Goal: Task Accomplishment & Management: Use online tool/utility

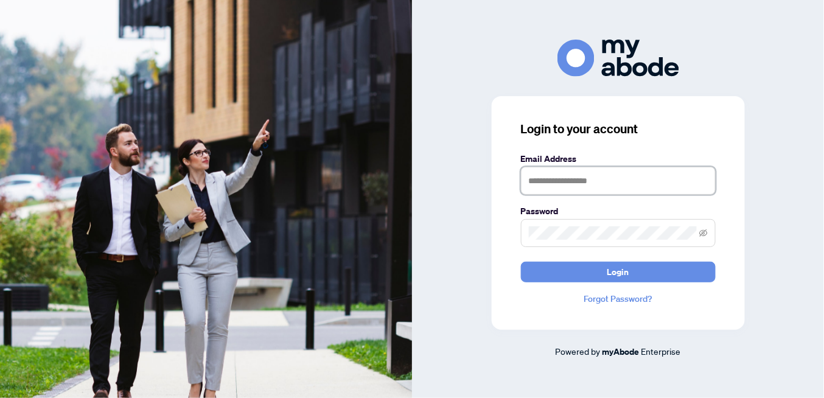
click at [552, 174] on input "text" at bounding box center [618, 181] width 195 height 28
type input "**********"
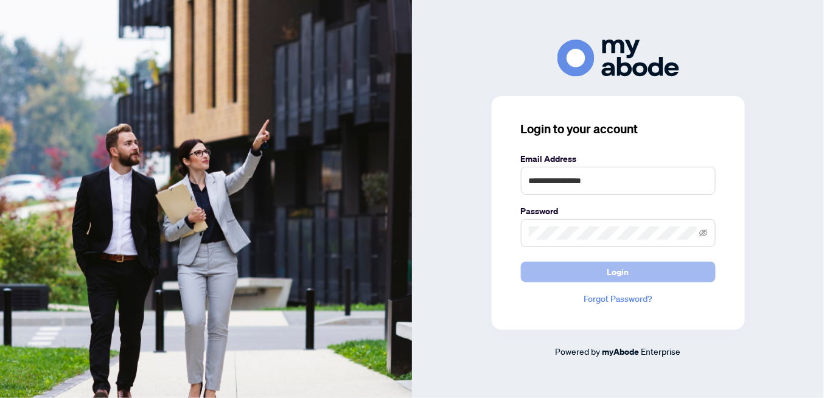
click at [624, 276] on span "Login" at bounding box center [618, 271] width 22 height 19
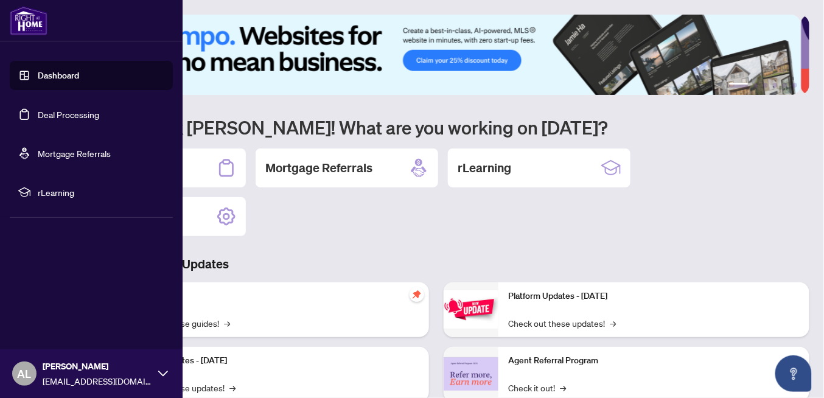
click at [68, 115] on link "Deal Processing" at bounding box center [68, 114] width 61 height 11
